Goal: Information Seeking & Learning: Learn about a topic

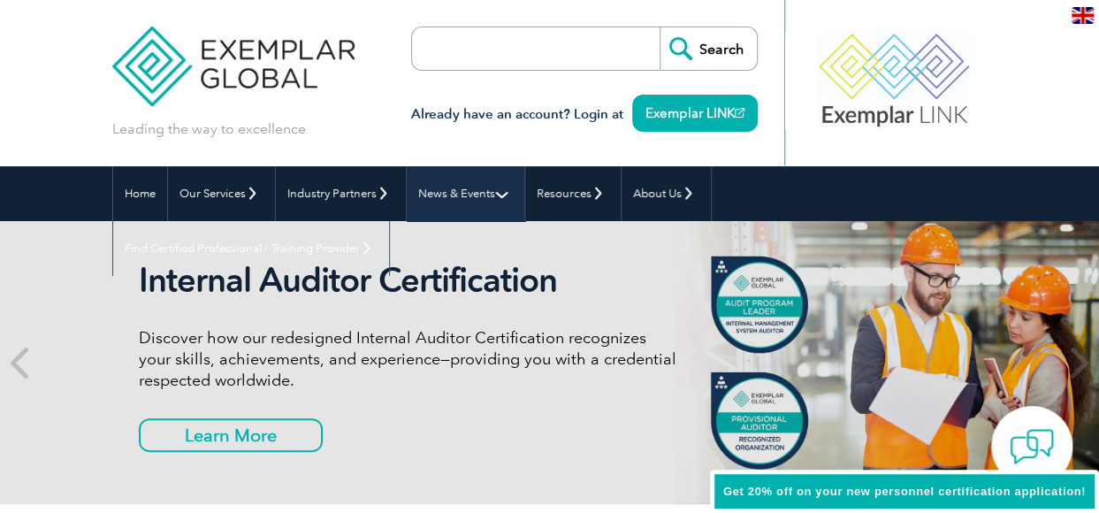
click at [451, 193] on link "News & Events" at bounding box center [466, 193] width 118 height 55
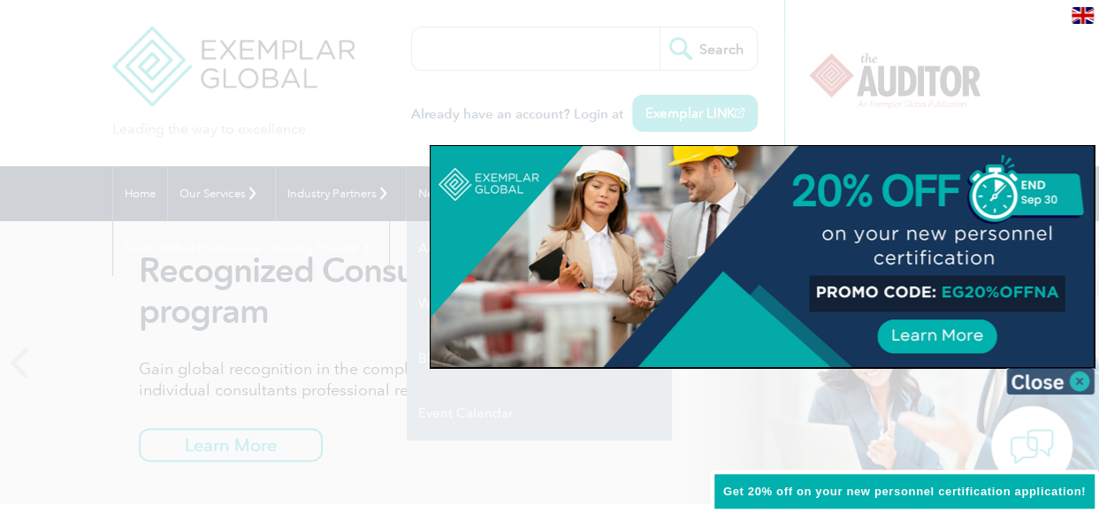
click at [1072, 377] on img at bounding box center [1050, 381] width 88 height 27
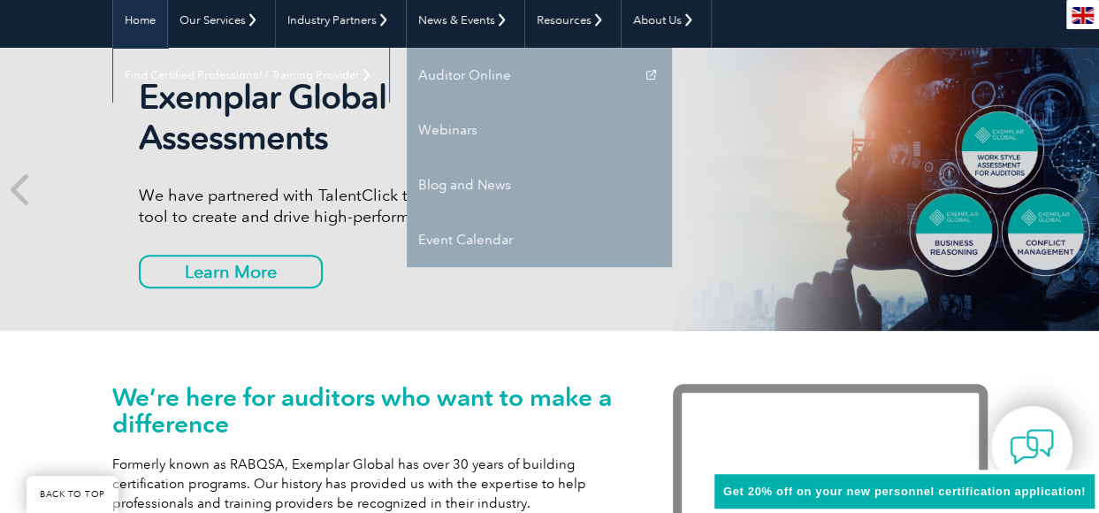
scroll to position [177, 0]
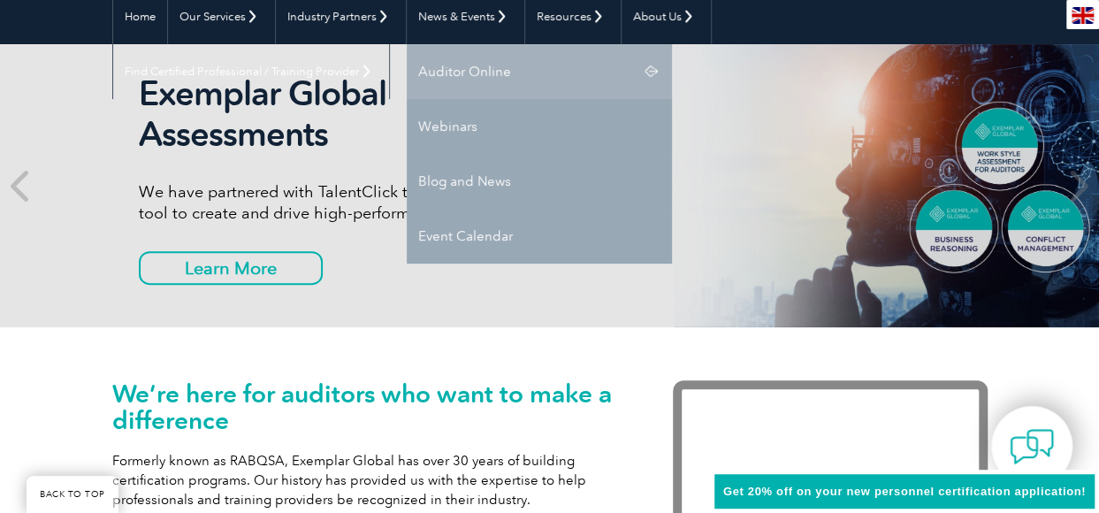
click at [419, 77] on link "Auditor Online" at bounding box center [539, 71] width 265 height 55
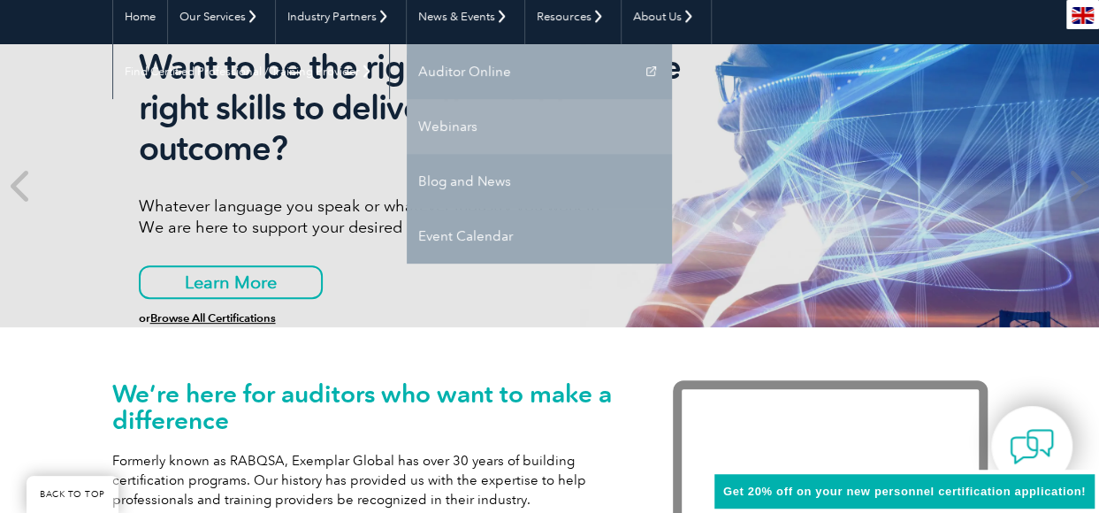
click at [436, 118] on link "Webinars" at bounding box center [539, 126] width 265 height 55
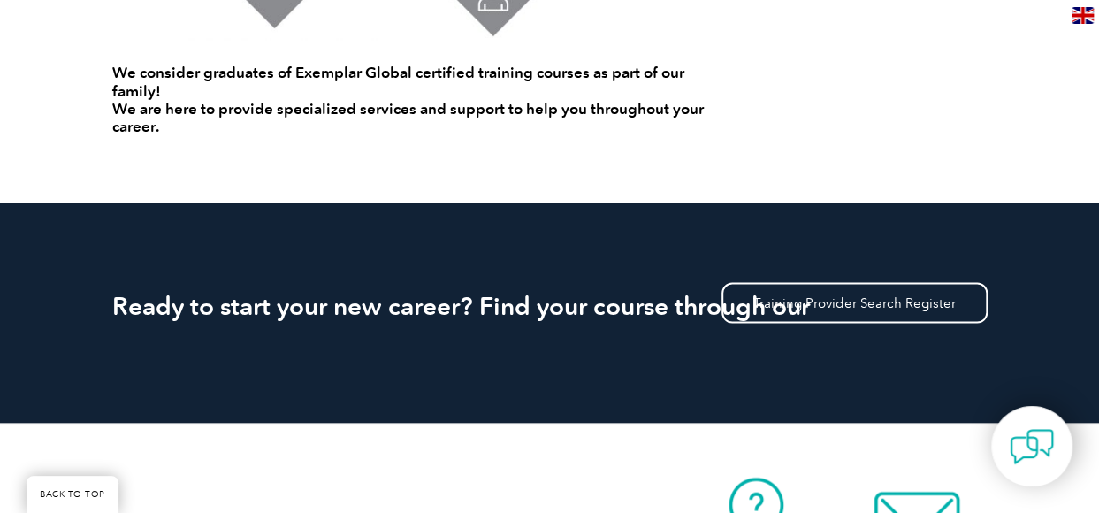
scroll to position [1591, 0]
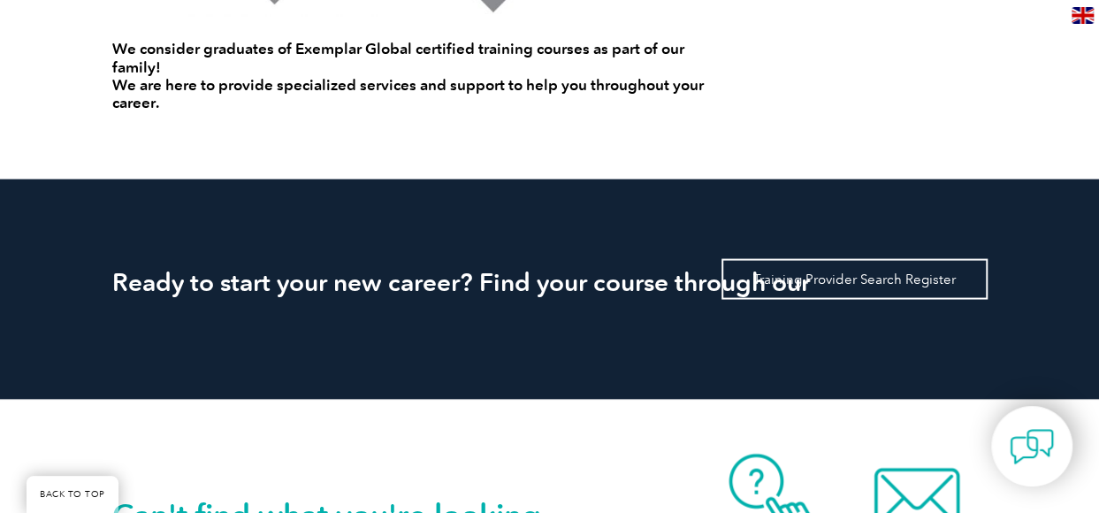
click at [900, 258] on link "Training Provider Search Register" at bounding box center [854, 278] width 266 height 41
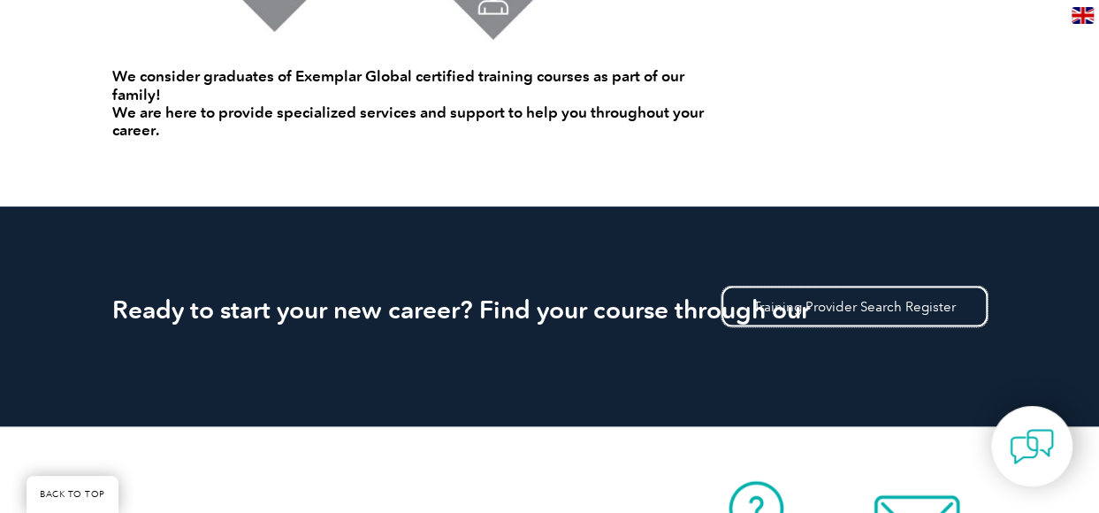
scroll to position [1591, 0]
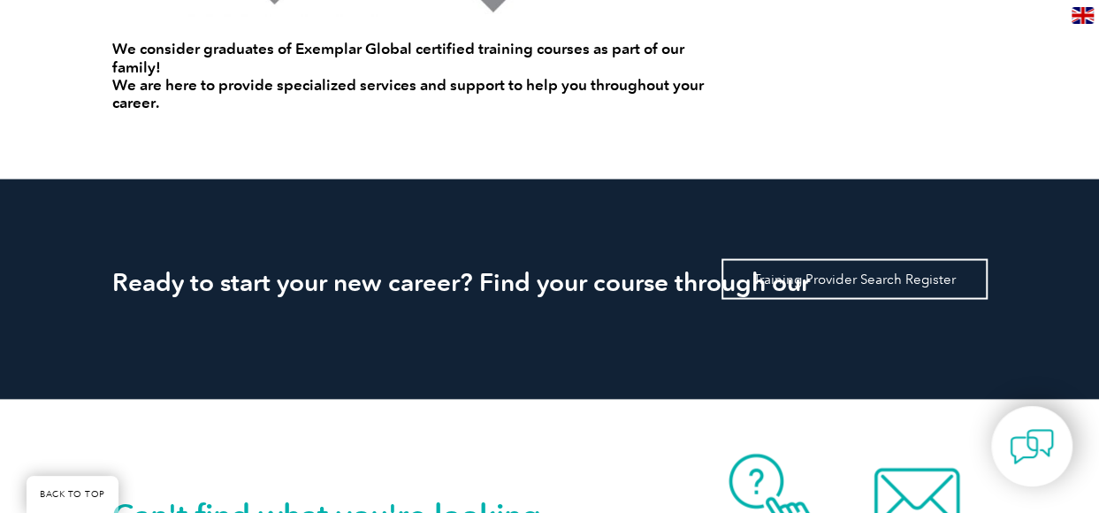
click at [941, 258] on link "Training Provider Search Register" at bounding box center [854, 278] width 266 height 41
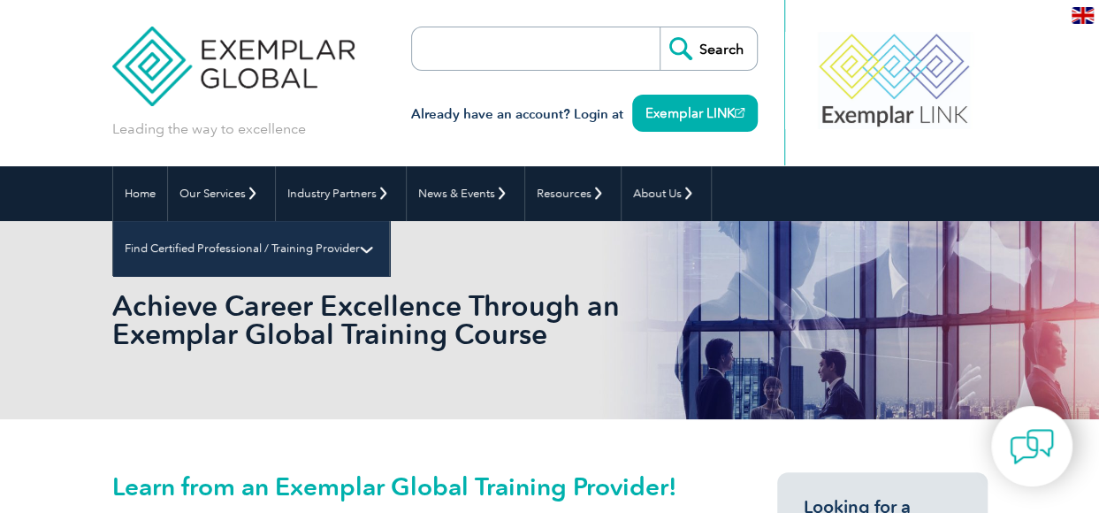
click at [389, 221] on link "Find Certified Professional / Training Provider" at bounding box center [251, 248] width 276 height 55
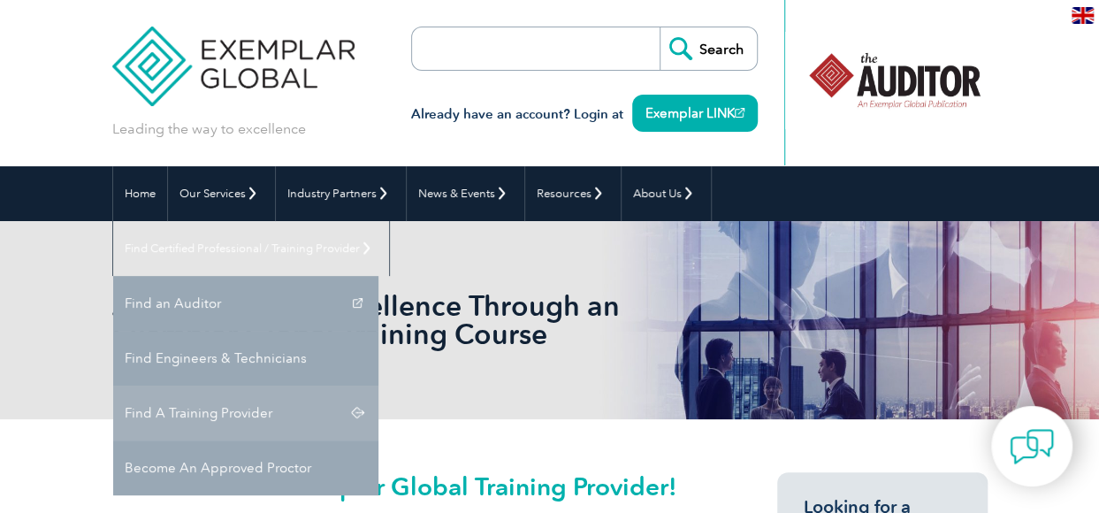
click at [378, 385] on link "Find A Training Provider" at bounding box center [245, 412] width 265 height 55
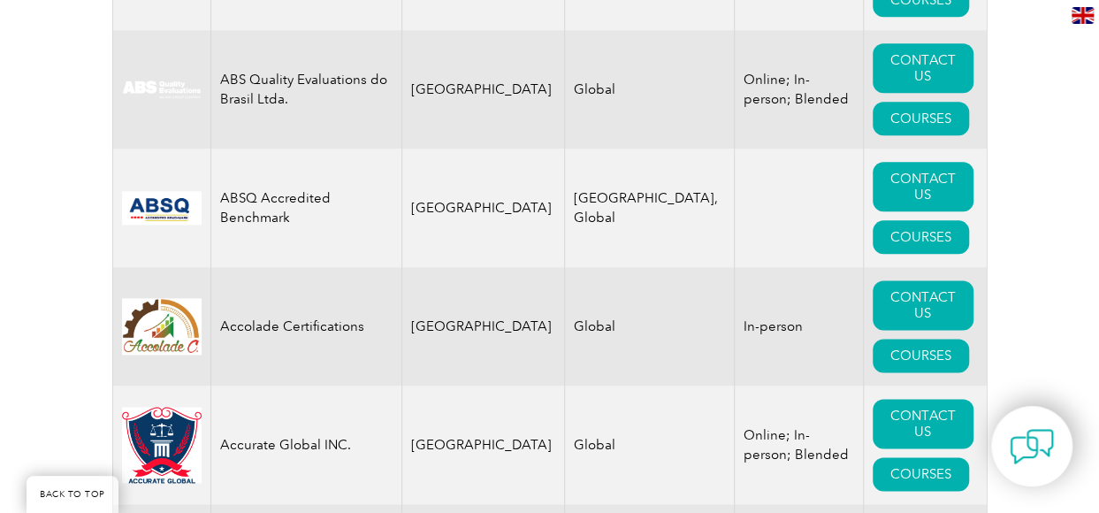
scroll to position [619, 0]
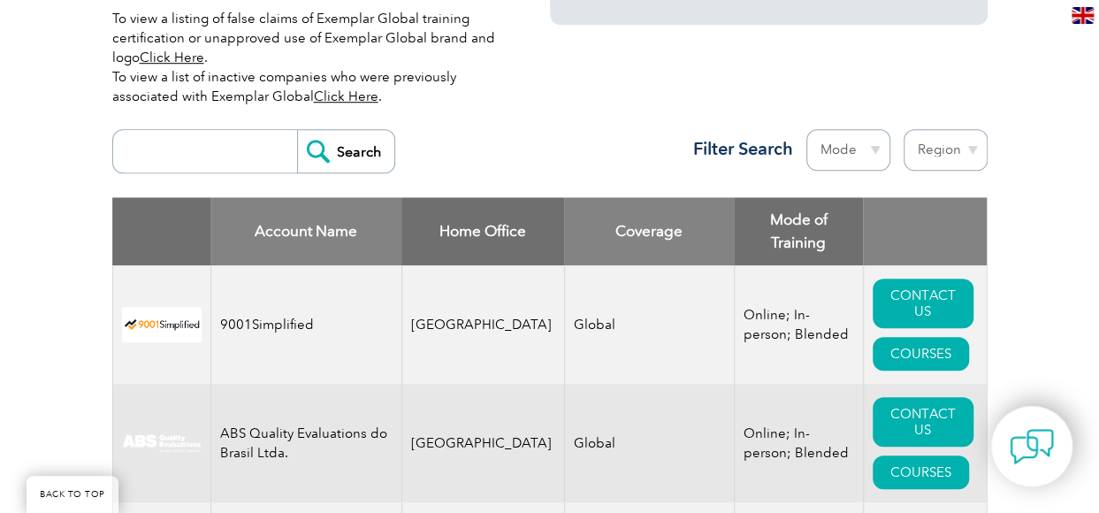
click at [987, 129] on select "Region Australia Bahrain Bangladesh Brazil Canada Colombia Dominican Republic E…" at bounding box center [945, 150] width 84 height 42
click at [890, 129] on select "Mode Online In-person Blended" at bounding box center [848, 150] width 84 height 42
select select "Online"
click at [890, 129] on select "Mode Online In-person Blended" at bounding box center [848, 150] width 84 height 42
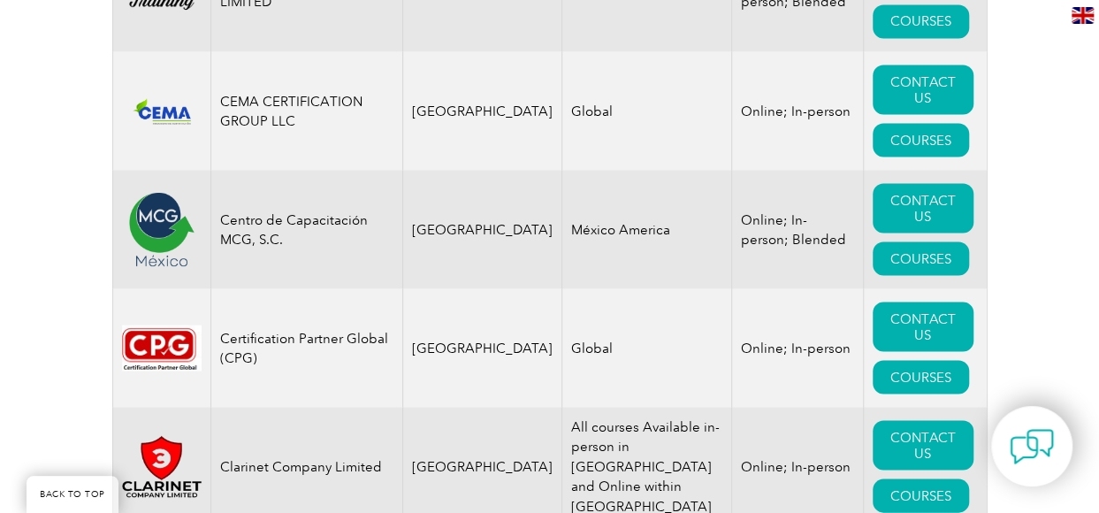
scroll to position [4862, 0]
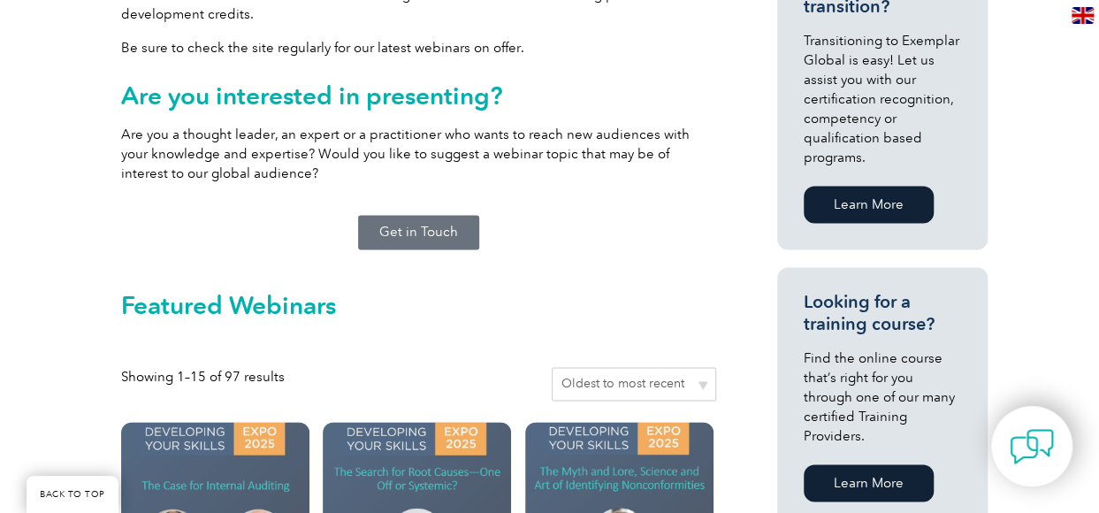
scroll to position [1597, 0]
